Goal: Use online tool/utility: Utilize a website feature to perform a specific function

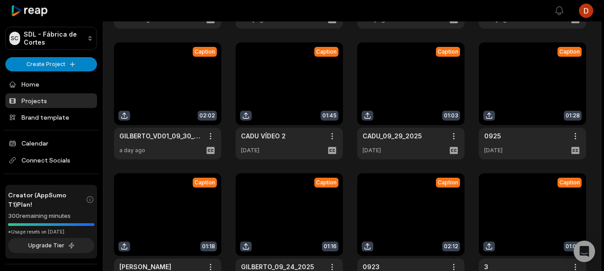
scroll to position [249, 0]
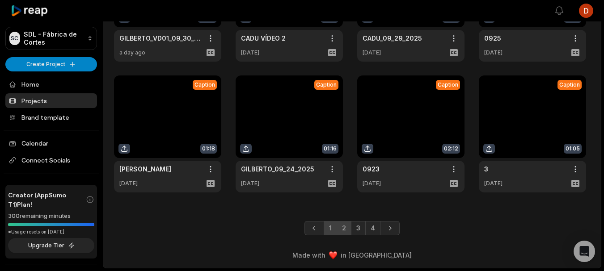
click at [338, 229] on link "2" at bounding box center [343, 228] width 15 height 14
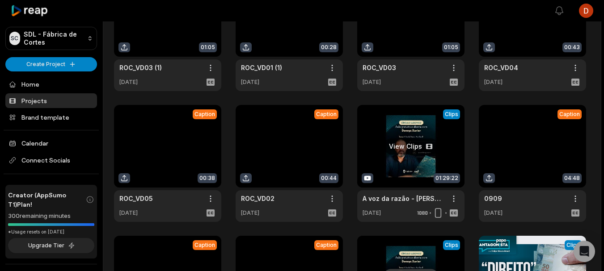
scroll to position [89, 0]
click at [408, 164] on link at bounding box center [410, 163] width 107 height 117
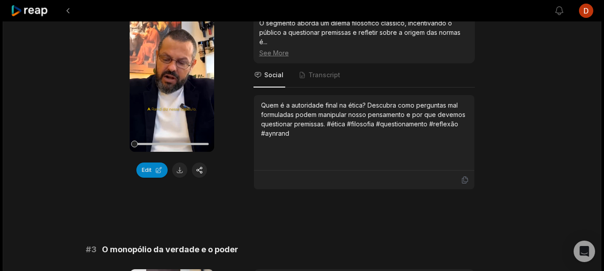
scroll to position [306, 0]
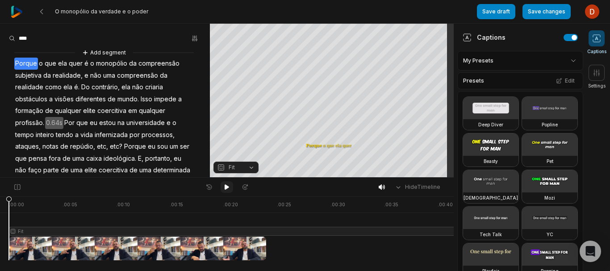
click at [223, 185] on icon at bounding box center [226, 187] width 7 height 7
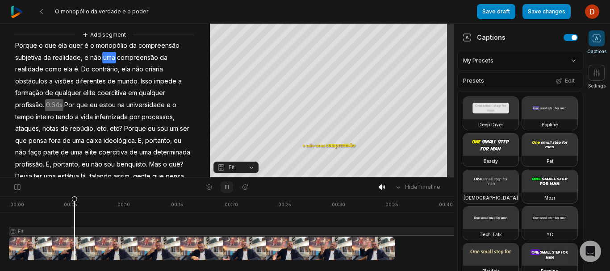
click at [226, 185] on icon at bounding box center [227, 187] width 2 height 4
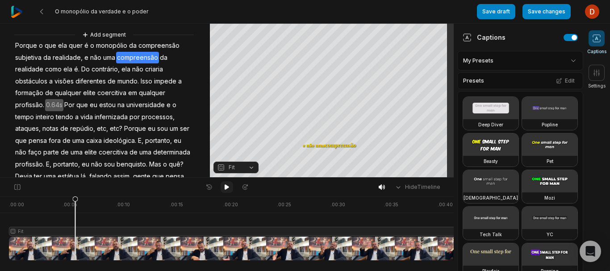
click at [226, 185] on icon at bounding box center [227, 187] width 4 height 5
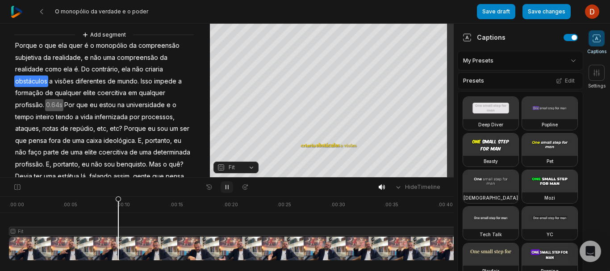
click at [224, 189] on icon at bounding box center [226, 187] width 7 height 7
